Goal: Task Accomplishment & Management: Manage account settings

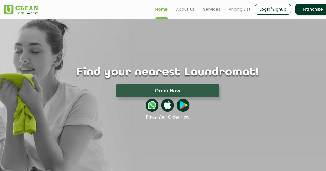
click at [270, 9] on link "Login/Signup" at bounding box center [273, 9] width 36 height 11
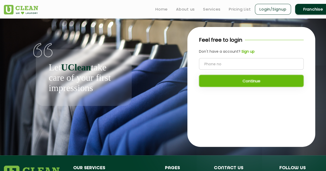
click at [309, 10] on link "Franchise" at bounding box center [313, 9] width 36 height 11
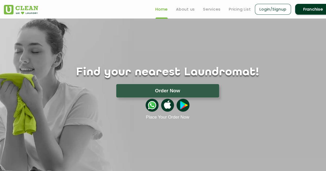
click at [268, 10] on link "Login/Signup" at bounding box center [273, 9] width 36 height 11
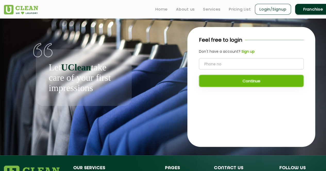
click at [220, 65] on input "tel" at bounding box center [251, 64] width 105 height 12
type input "7980223319"
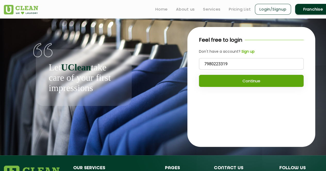
click at [240, 80] on button "Continue" at bounding box center [251, 81] width 105 height 12
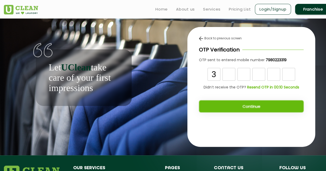
type input "3"
type input "1"
type input "2"
type input "1"
type input "0"
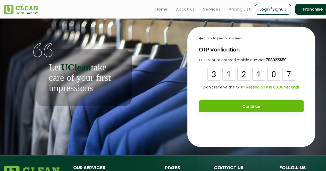
type input "7"
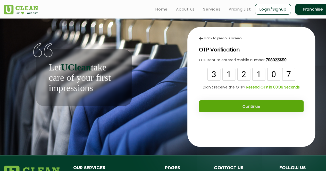
click at [257, 107] on button "Continue" at bounding box center [251, 107] width 105 height 12
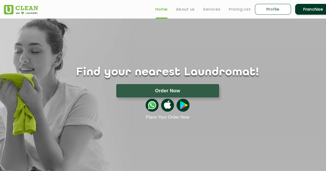
click at [270, 7] on link "Profile" at bounding box center [273, 9] width 36 height 11
select select
click at [312, 12] on link "Franchise" at bounding box center [313, 9] width 36 height 11
